Goal: Task Accomplishment & Management: Use online tool/utility

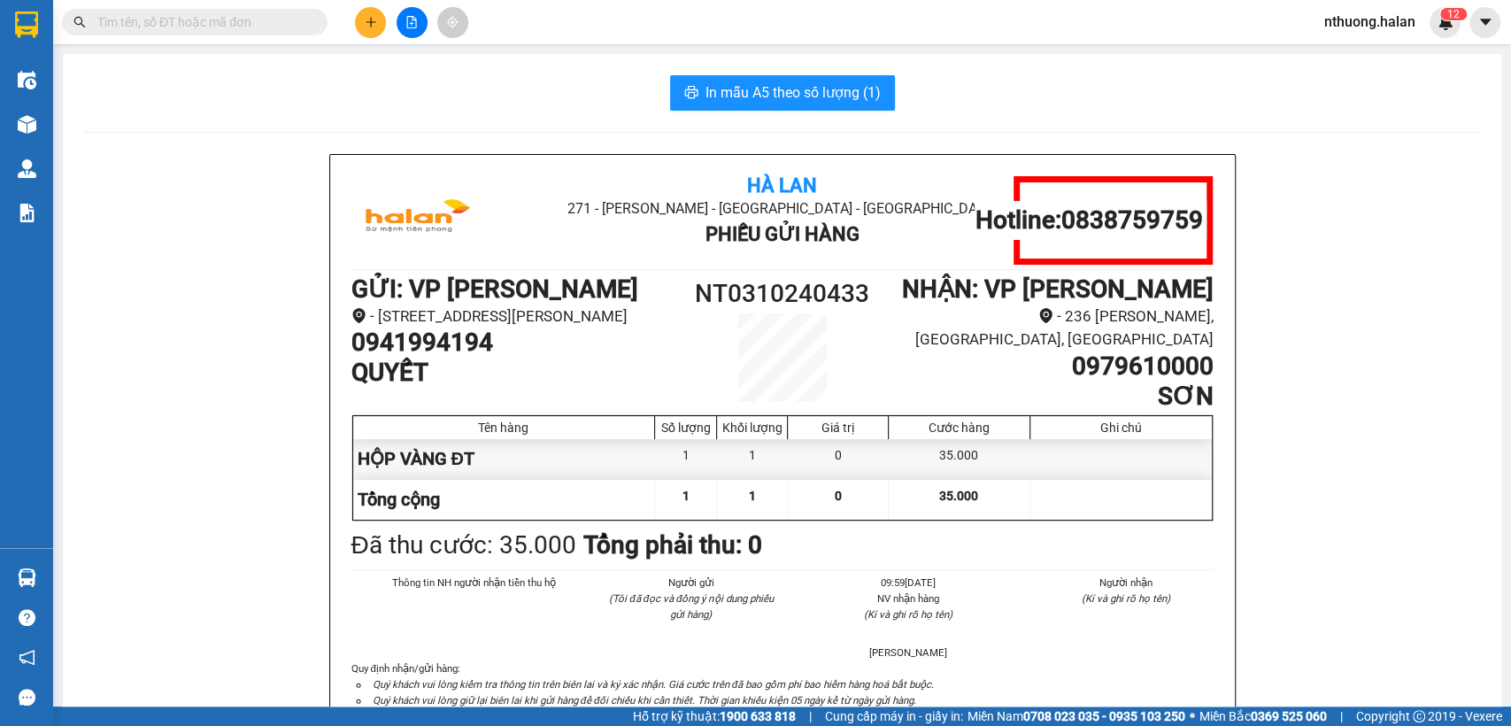
click at [217, 16] on input "text" at bounding box center [201, 21] width 209 height 19
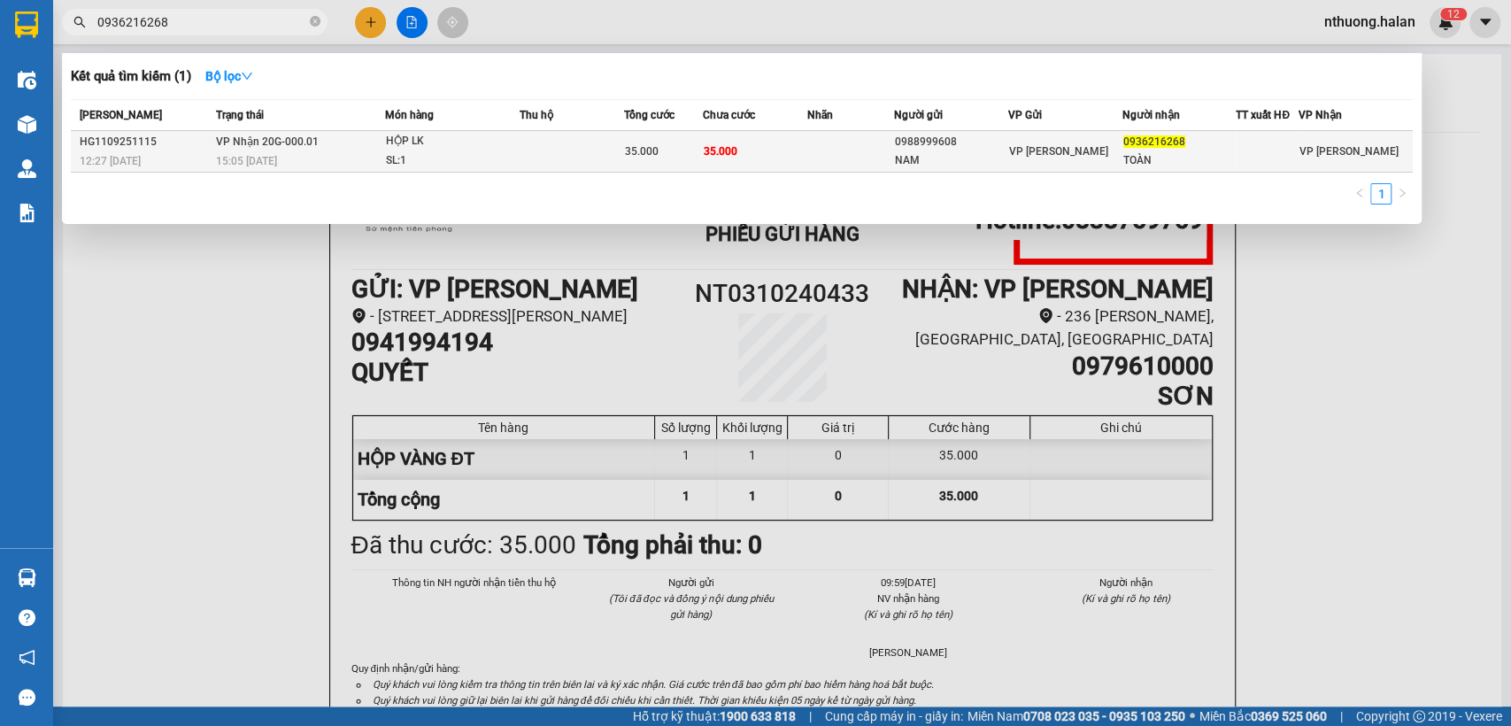
type input "0936216268"
click at [456, 156] on div "SL: 1" at bounding box center [452, 160] width 133 height 19
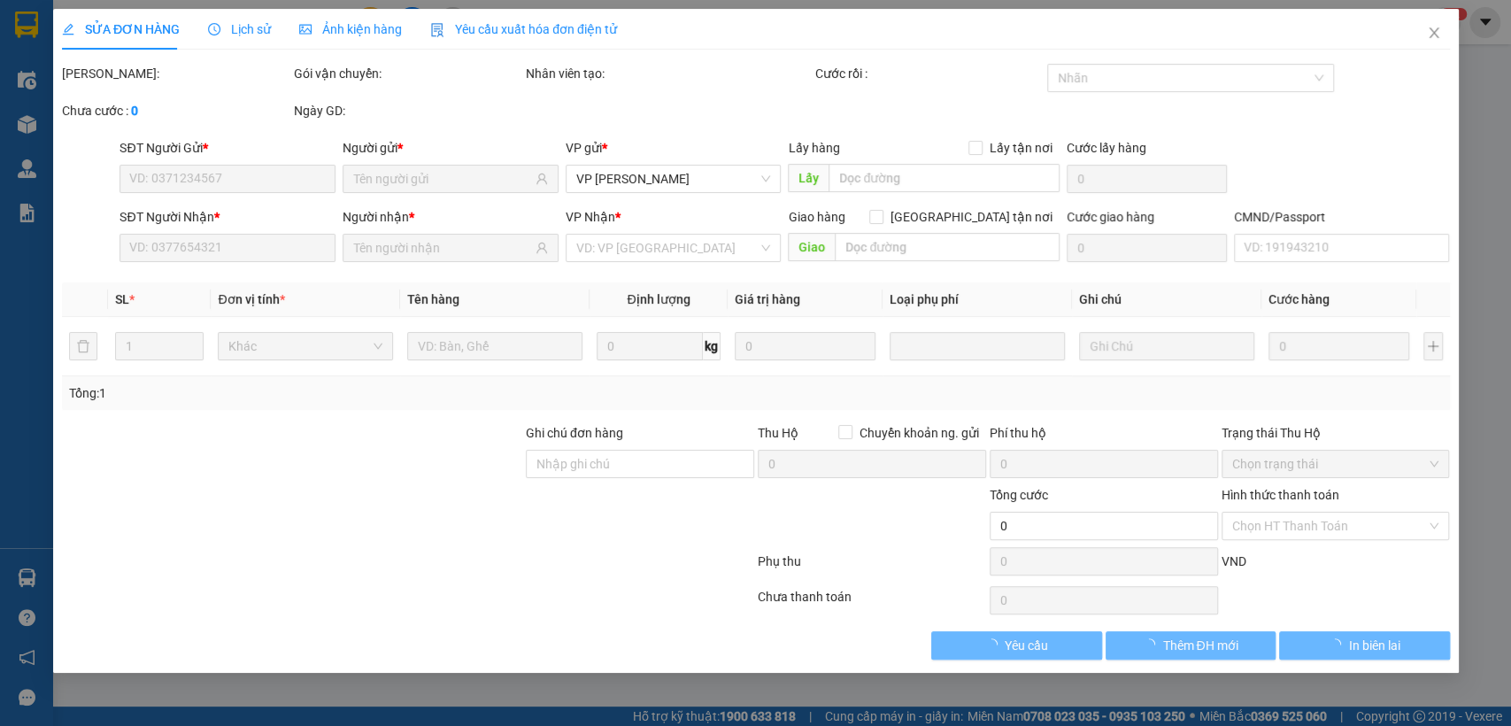
type input "0988999608"
type input "NAM"
type input "0936216268"
type input "TOÀN"
type input "35.000"
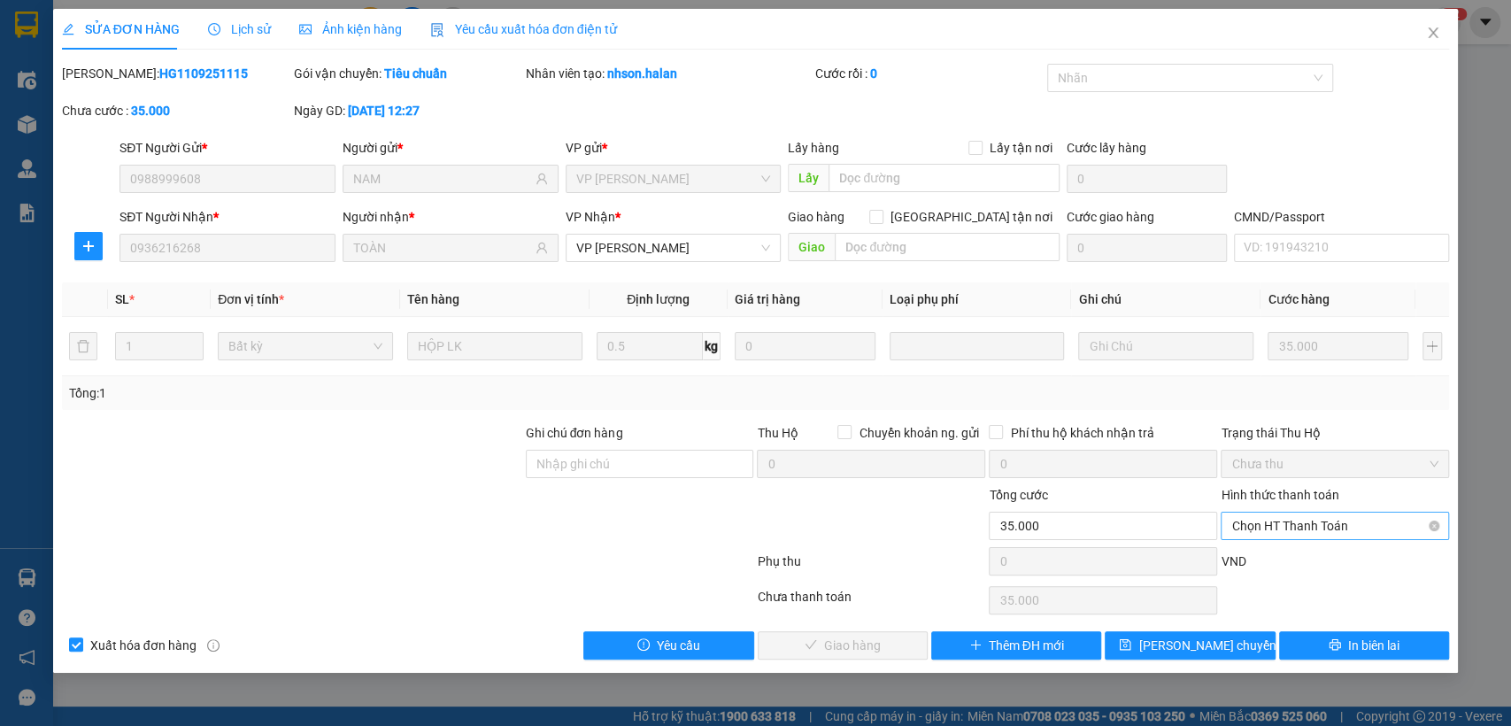
click at [1289, 522] on span "Chọn HT Thanh Toán" at bounding box center [1334, 525] width 207 height 27
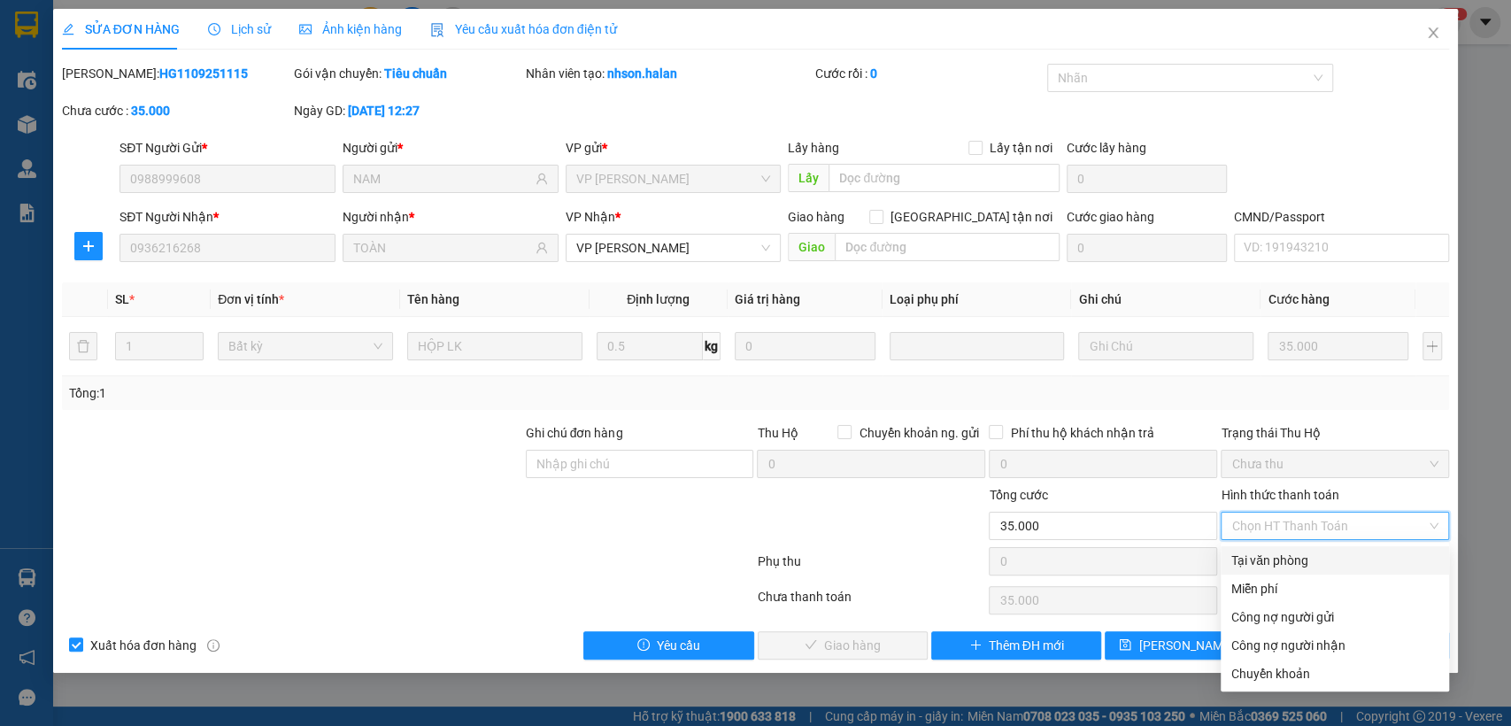
click at [1275, 553] on div "Tại văn phòng" at bounding box center [1334, 559] width 207 height 19
type input "0"
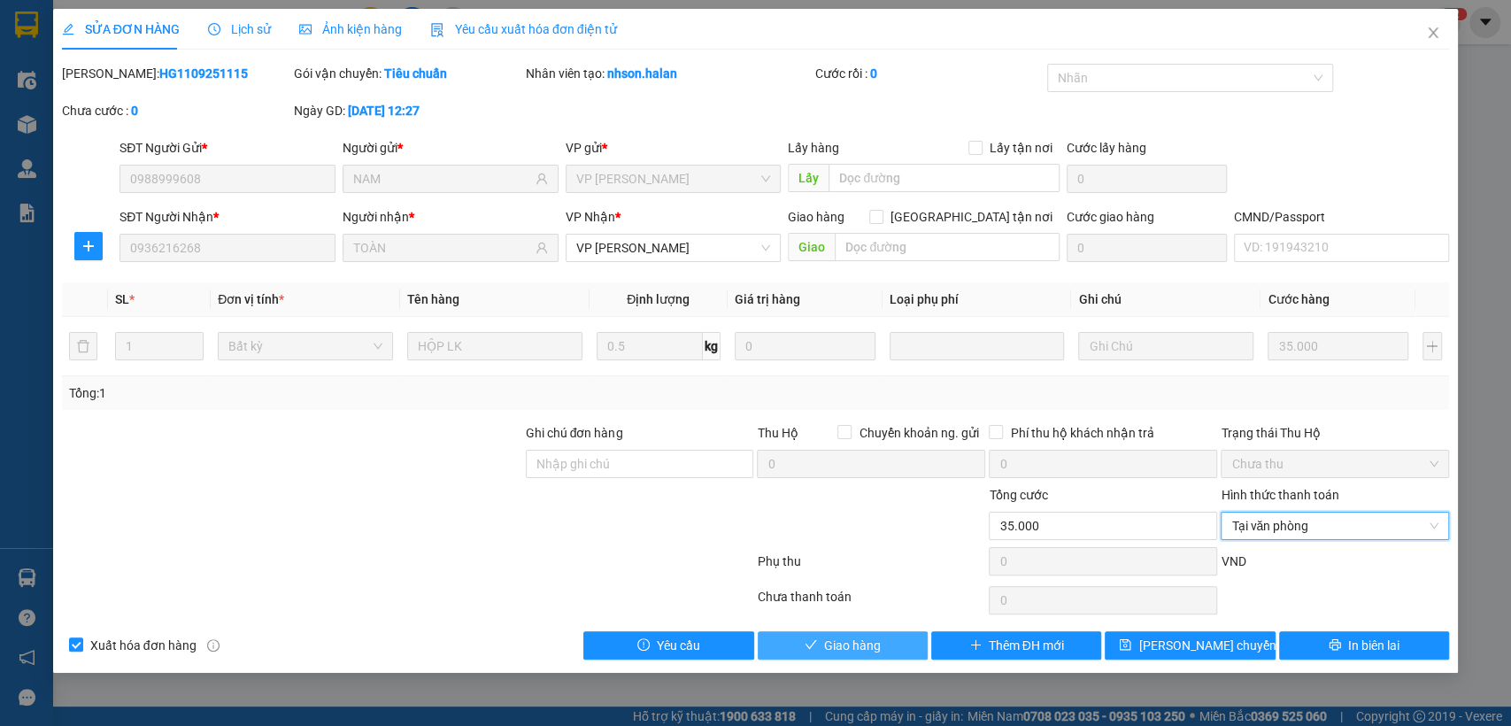
click at [844, 646] on span "Giao hàng" at bounding box center [852, 644] width 57 height 19
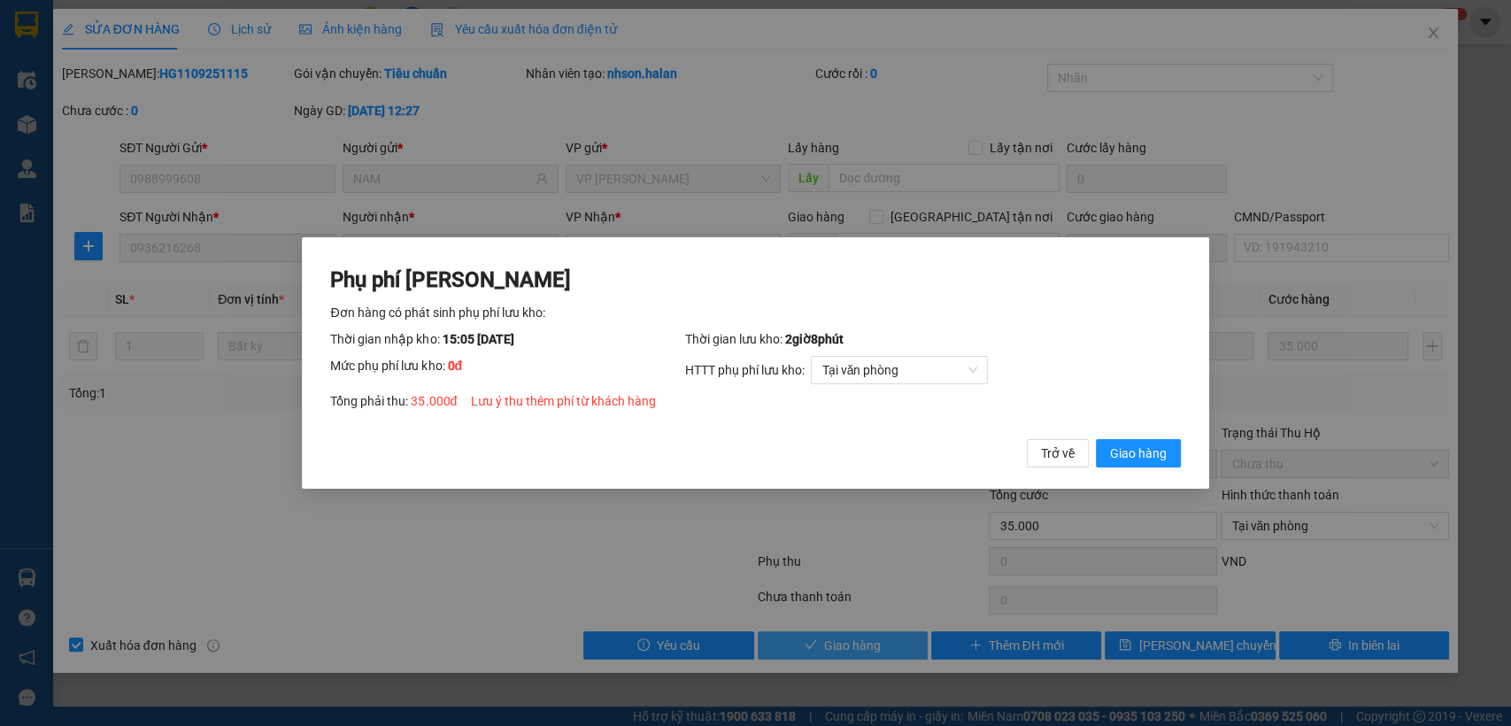
click at [1096, 439] on button "Giao hàng" at bounding box center [1138, 453] width 85 height 28
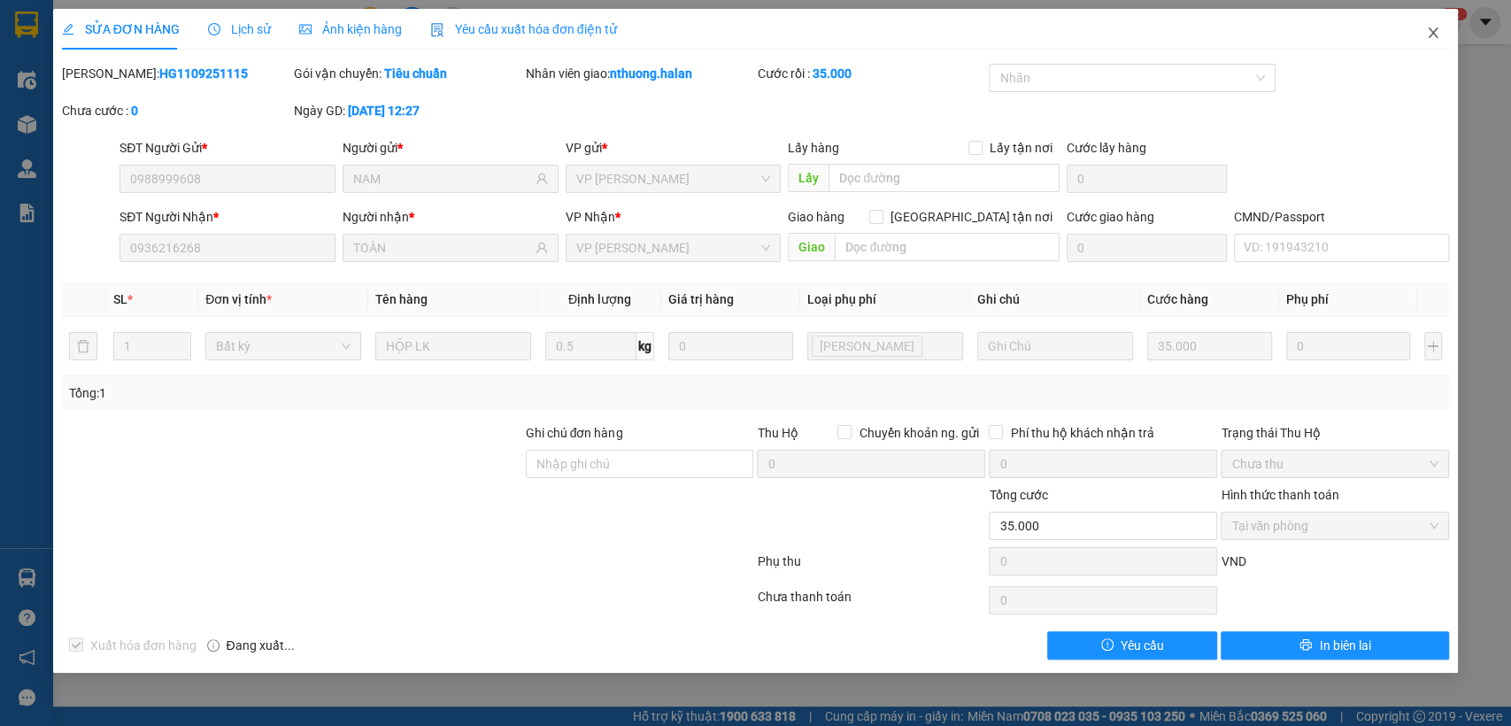
click at [1434, 33] on icon "close" at bounding box center [1433, 33] width 14 height 14
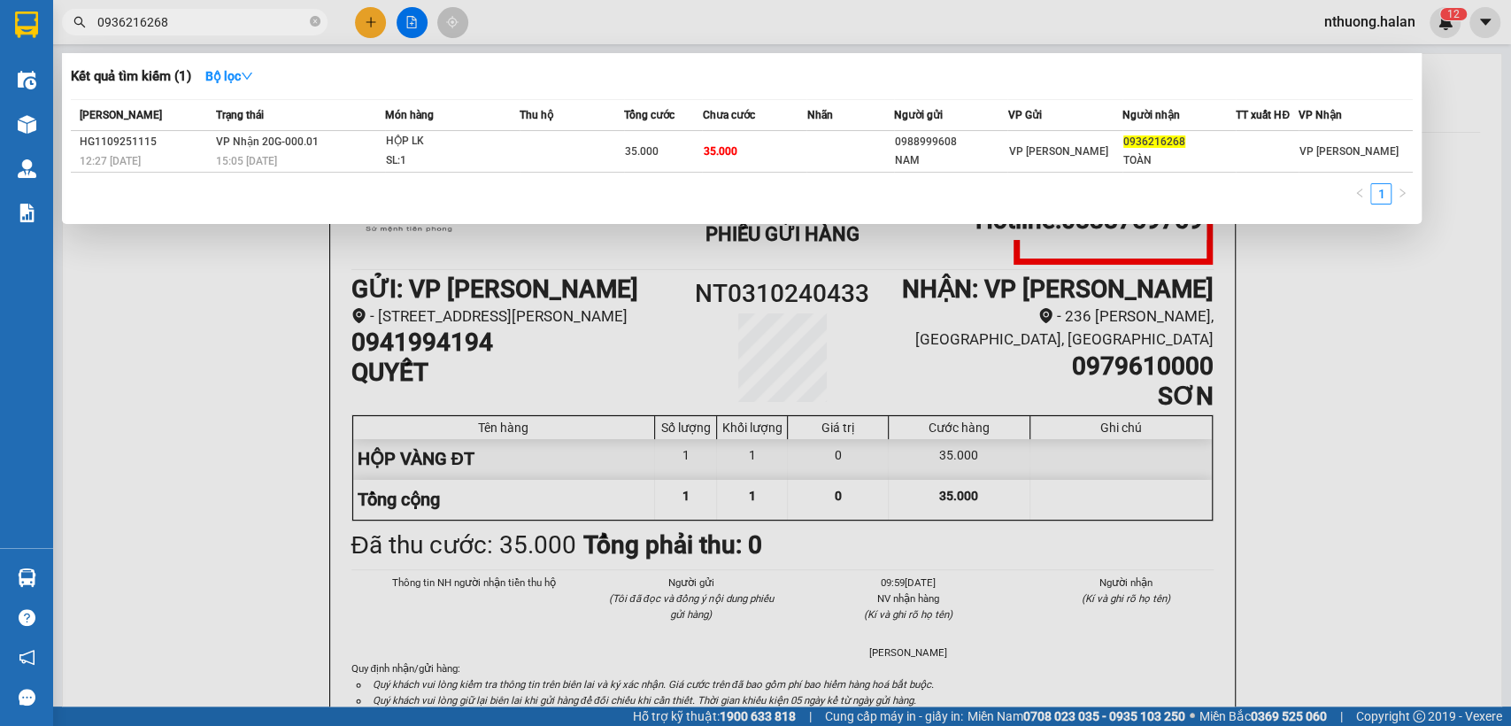
click at [179, 21] on input "0936216268" at bounding box center [201, 21] width 209 height 19
click at [1366, 398] on div at bounding box center [755, 363] width 1511 height 726
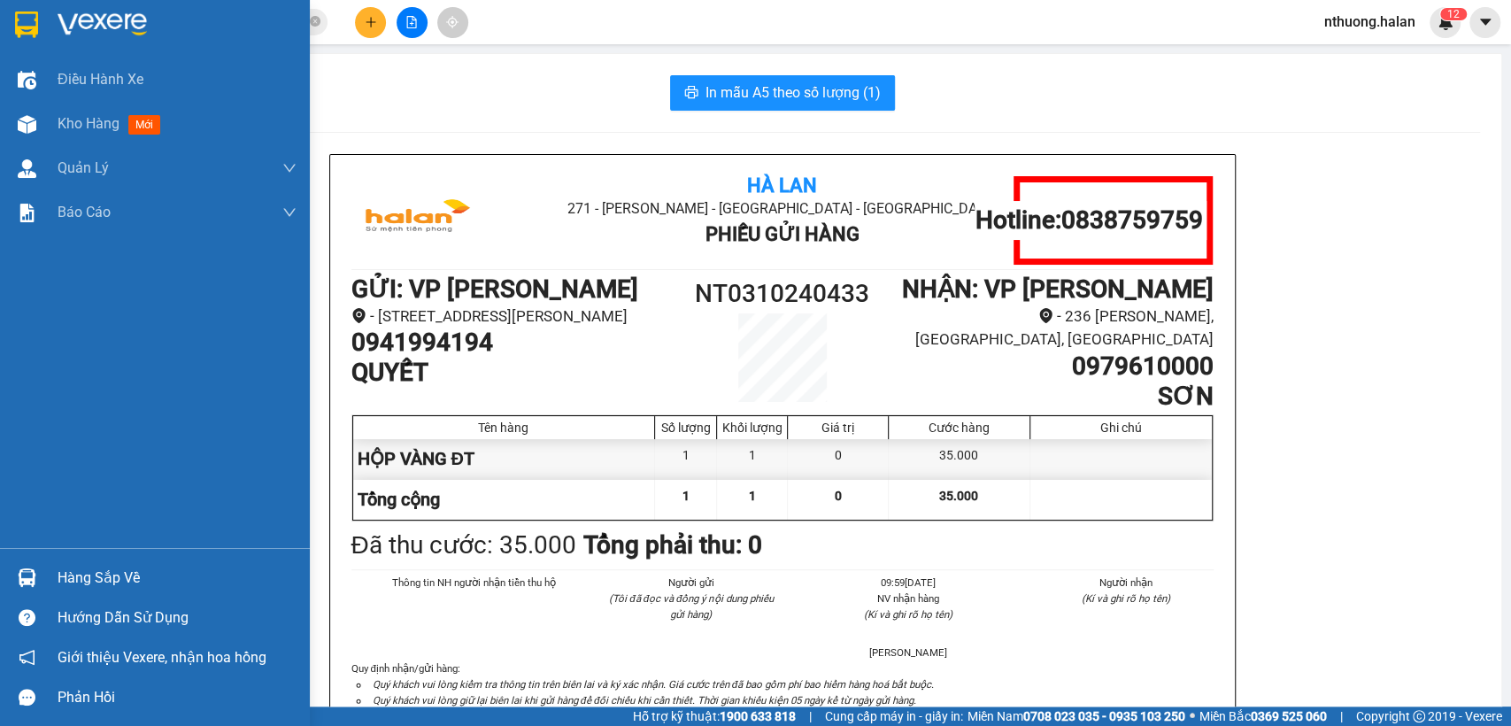
click at [68, 576] on div "Hàng sắp về" at bounding box center [177, 578] width 239 height 27
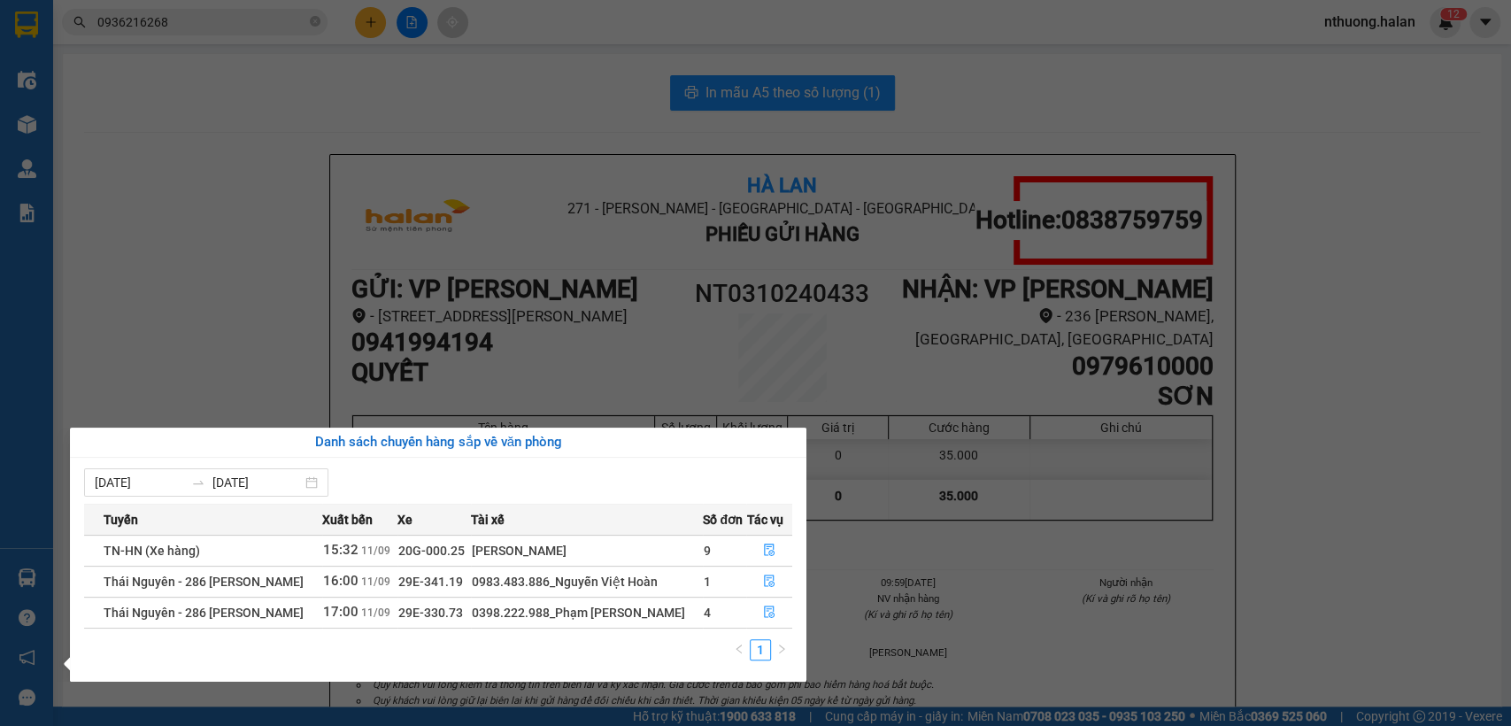
click at [226, 318] on section "Kết quả tìm kiếm ( 1 ) Bộ lọc Mã ĐH Trạng thái Món hàng Thu hộ Tổng cước Chưa c…" at bounding box center [755, 363] width 1511 height 726
